Goal: Check status

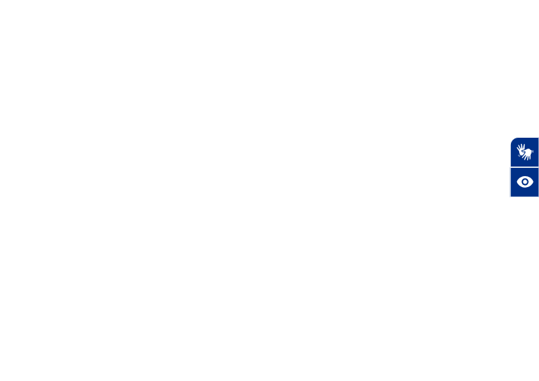
select select "en"
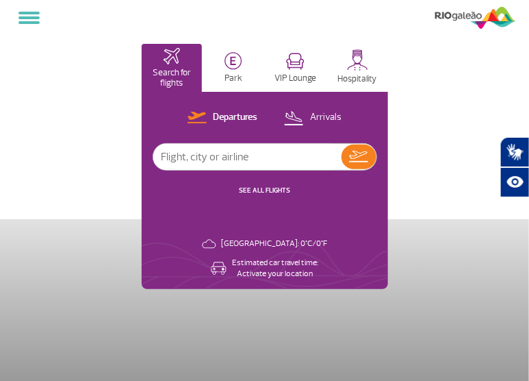
select select "en"
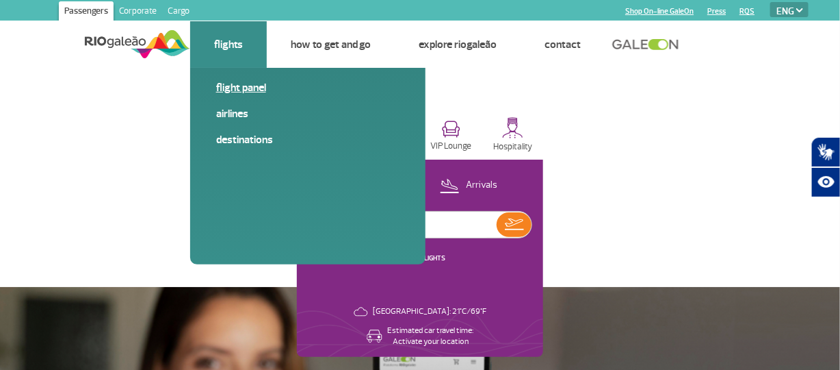
click at [239, 92] on link "Flight panel" at bounding box center [307, 87] width 183 height 15
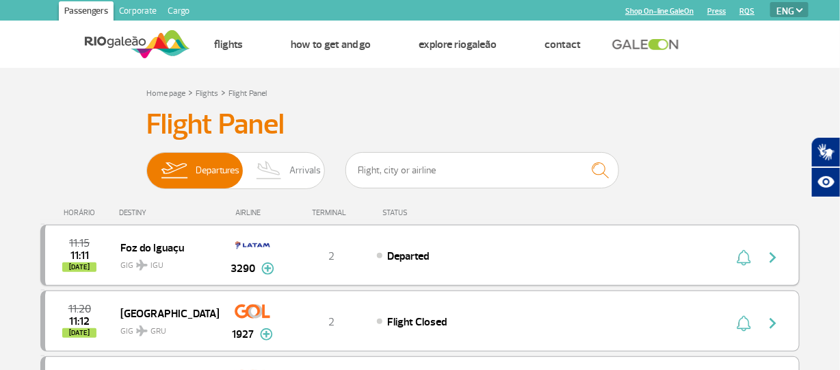
scroll to position [68, 0]
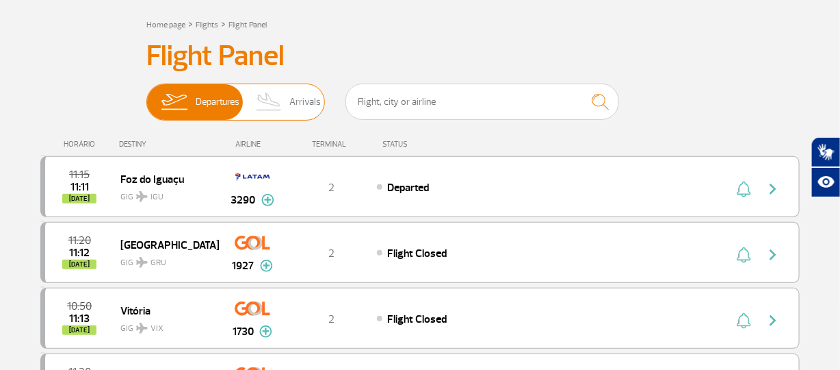
click at [295, 103] on span "Arrivals" at bounding box center [305, 102] width 31 height 36
click at [146, 95] on input "Departures Arrivals" at bounding box center [146, 95] width 0 height 0
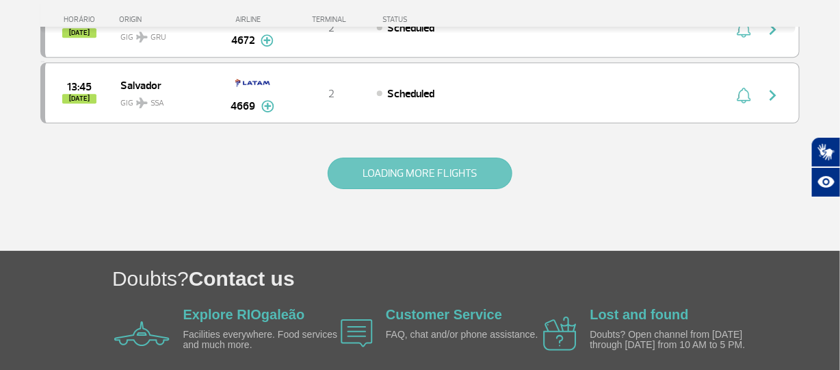
scroll to position [1396, 0]
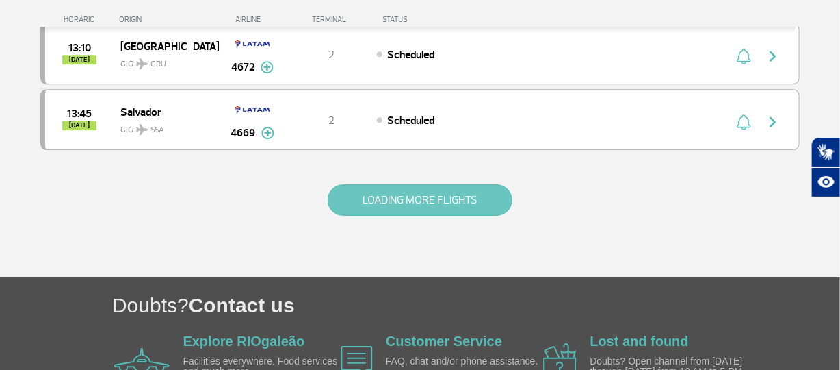
click at [458, 187] on button "LOADING MORE FLIGHTS" at bounding box center [420, 199] width 185 height 31
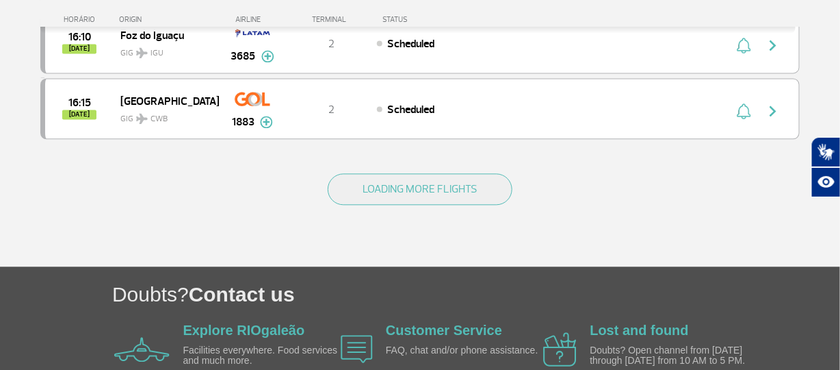
scroll to position [2691, 0]
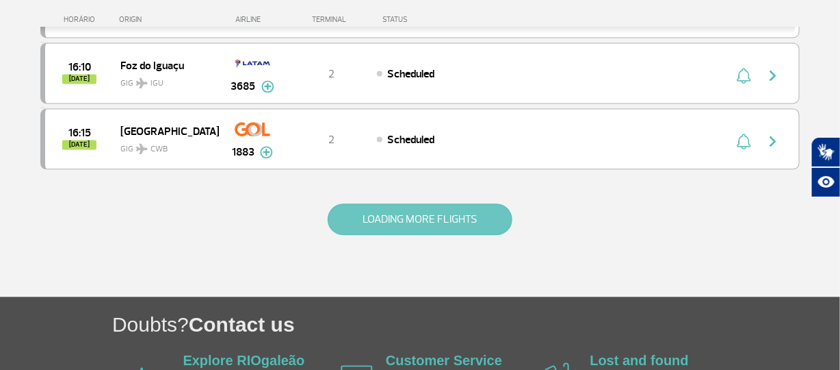
click at [445, 203] on button "LOADING MORE FLIGHTS" at bounding box center [420, 218] width 185 height 31
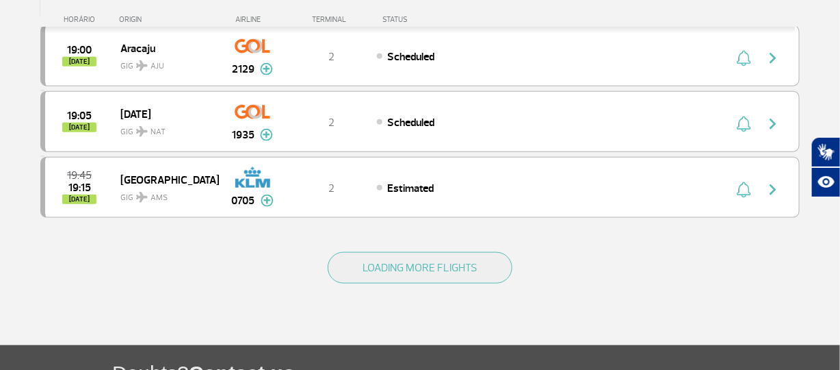
scroll to position [4053, 0]
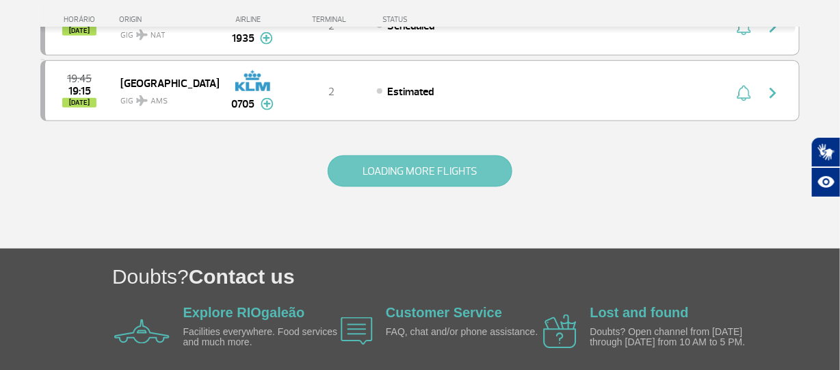
click at [448, 155] on button "LOADING MORE FLIGHTS" at bounding box center [420, 170] width 185 height 31
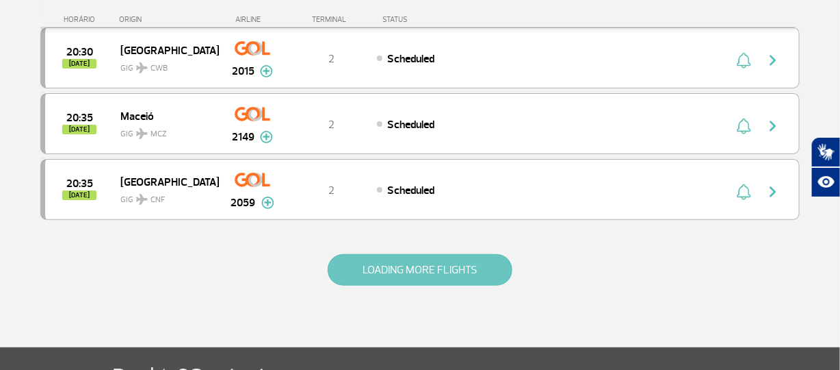
scroll to position [5285, 0]
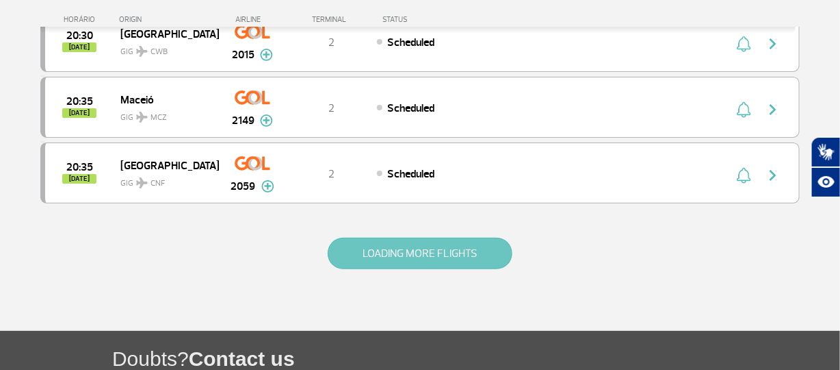
click at [457, 237] on button "LOADING MORE FLIGHTS" at bounding box center [420, 252] width 185 height 31
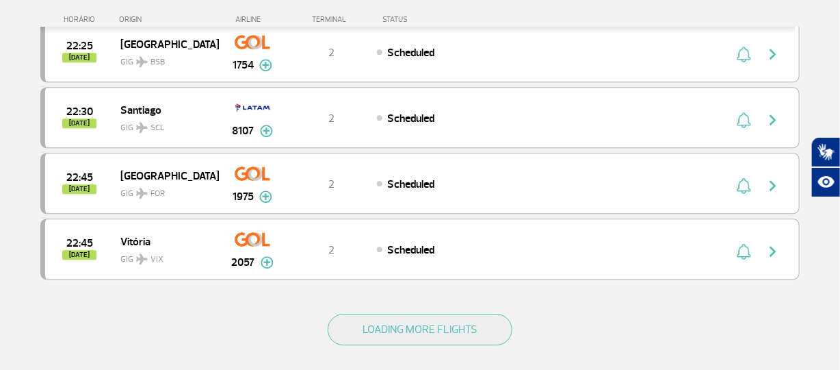
scroll to position [6517, 0]
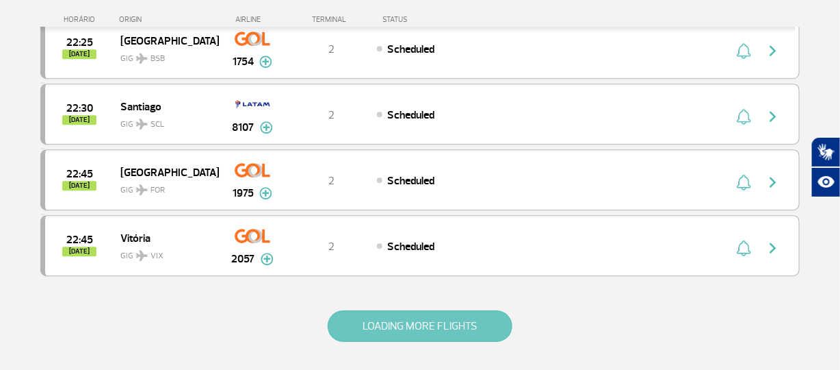
click at [471, 310] on button "LOADING MORE FLIGHTS" at bounding box center [420, 325] width 185 height 31
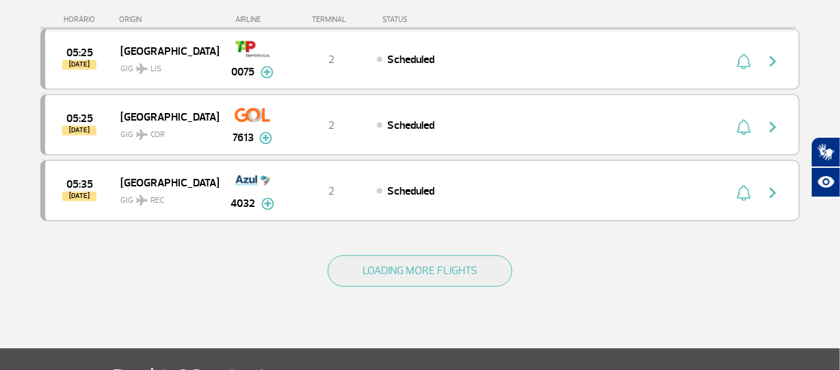
scroll to position [7886, 0]
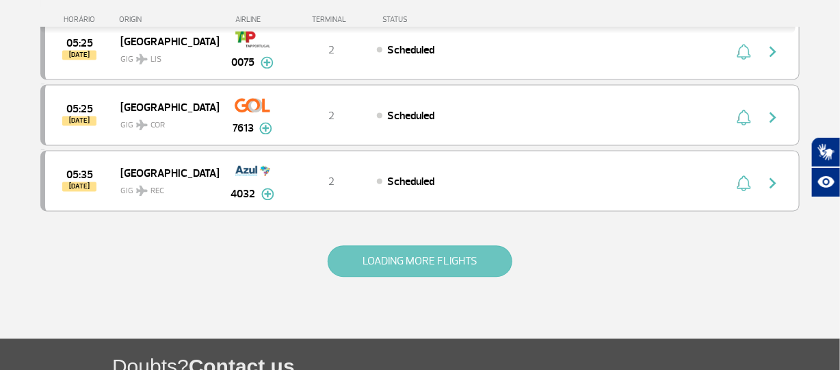
click at [435, 246] on button "LOADING MORE FLIGHTS" at bounding box center [420, 261] width 185 height 31
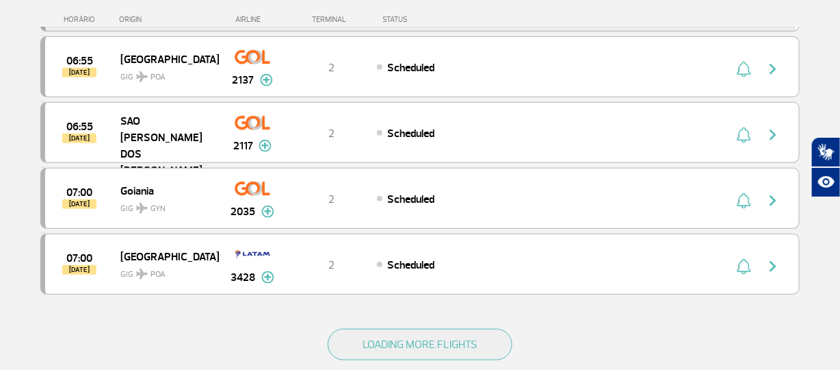
scroll to position [9118, 0]
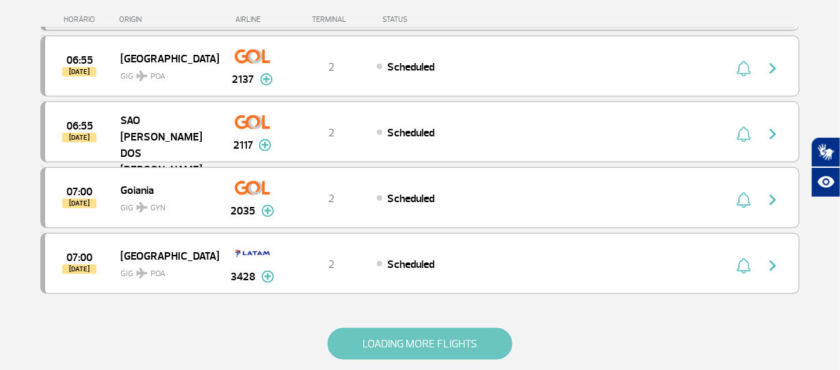
click at [428, 328] on button "LOADING MORE FLIGHTS" at bounding box center [420, 343] width 185 height 31
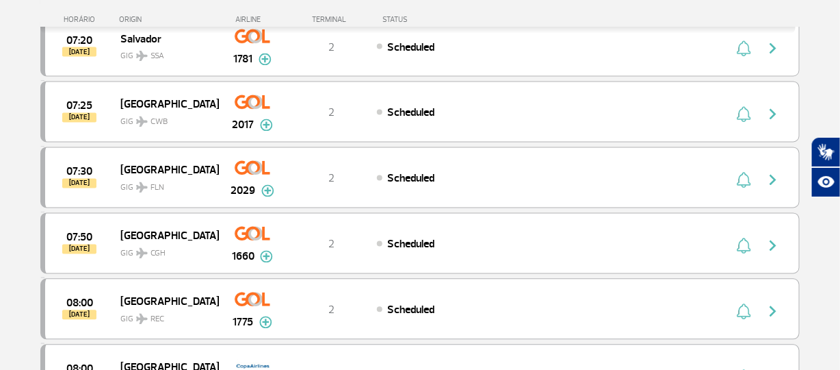
scroll to position [9665, 0]
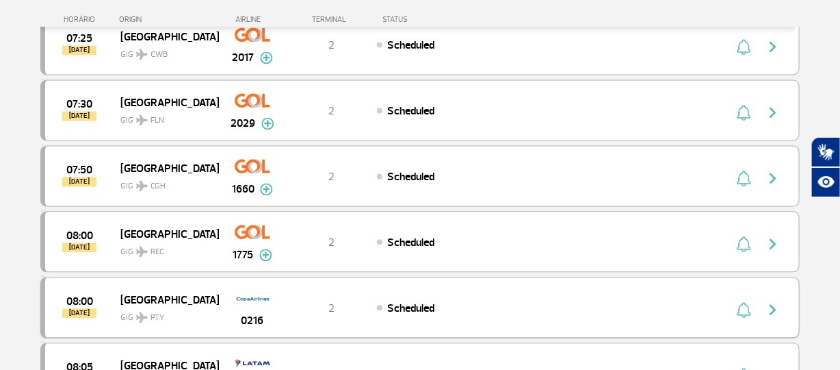
click at [774, 301] on img "button" at bounding box center [773, 309] width 16 height 16
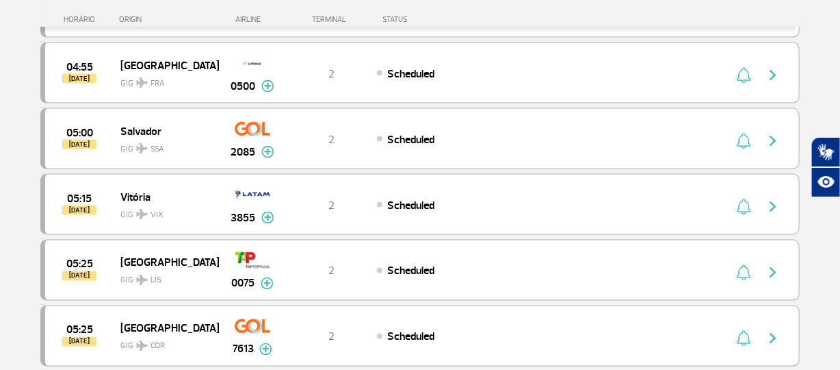
scroll to position [7802, 0]
